Goal: Information Seeking & Learning: Learn about a topic

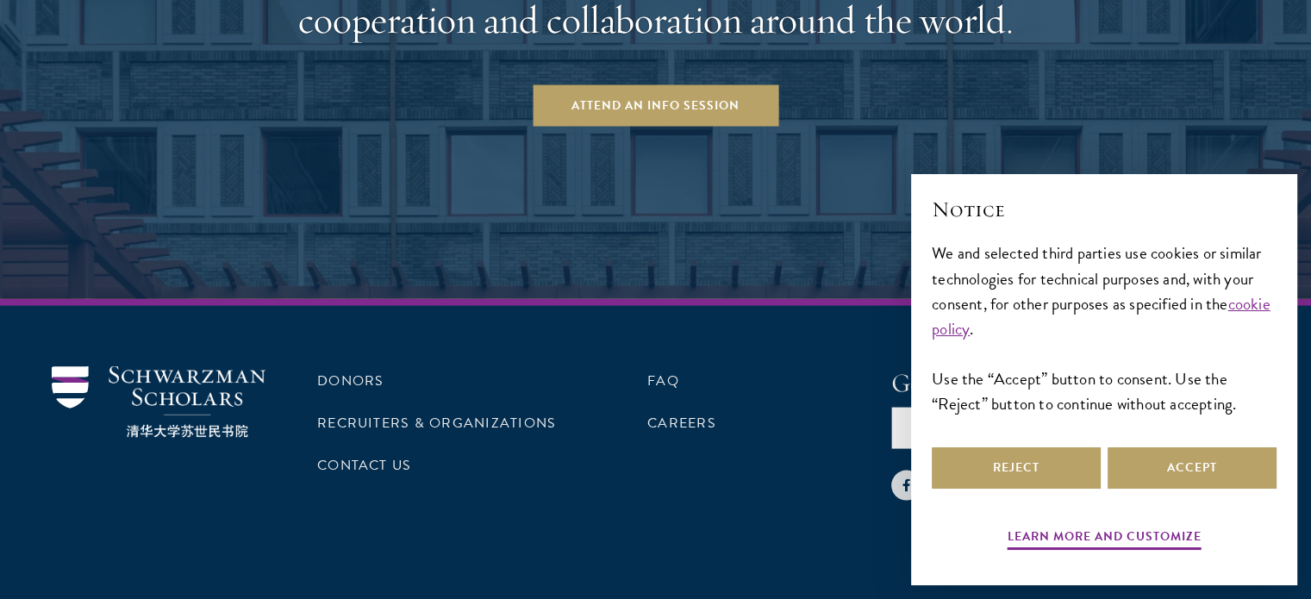
scroll to position [3493, 0]
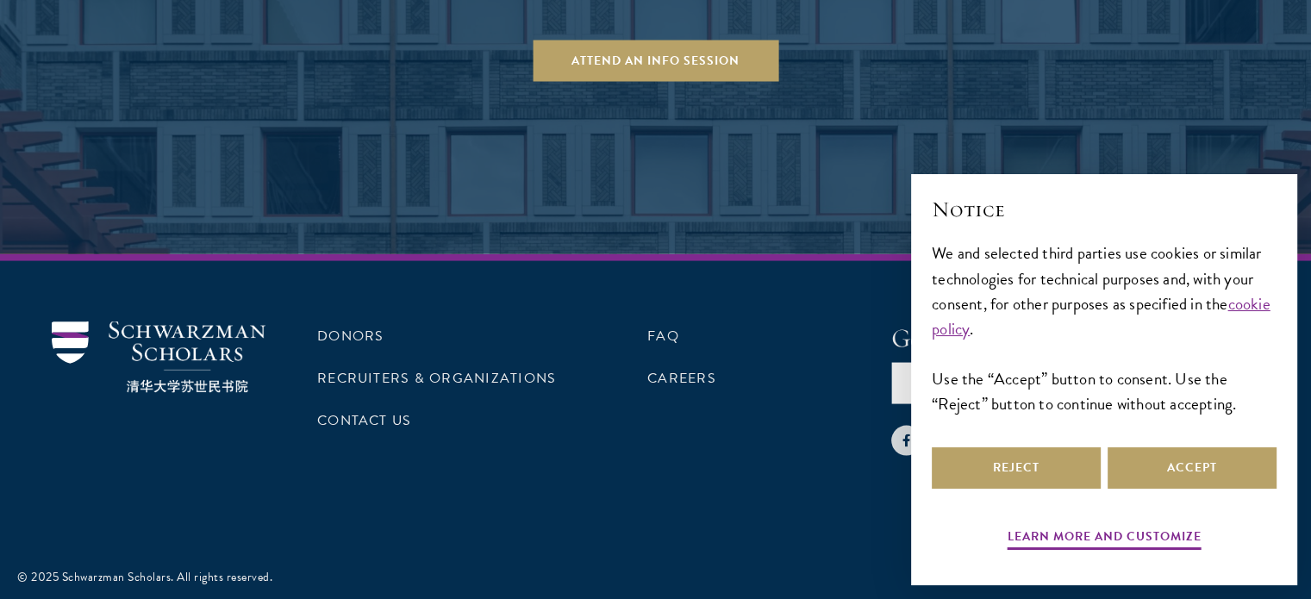
click at [731, 409] on ul "FAQ Careers" at bounding box center [769, 389] width 244 height 134
click at [197, 331] on img at bounding box center [159, 358] width 214 height 72
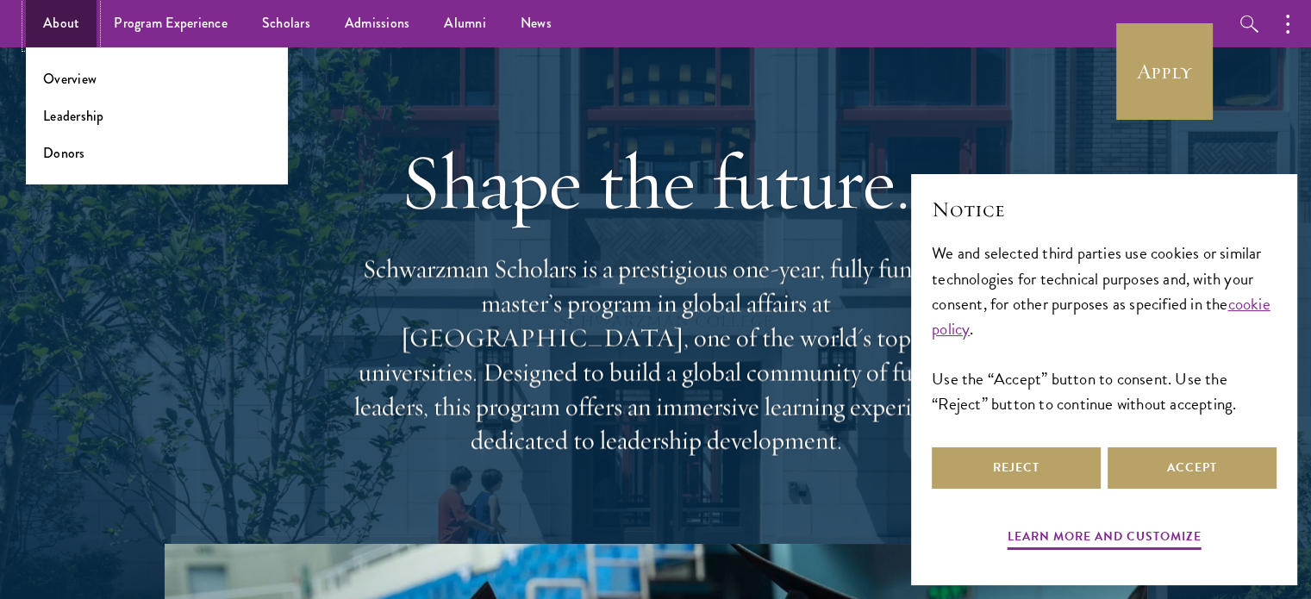
click at [66, 20] on link "About" at bounding box center [61, 23] width 71 height 47
